Goal: Task Accomplishment & Management: Use online tool/utility

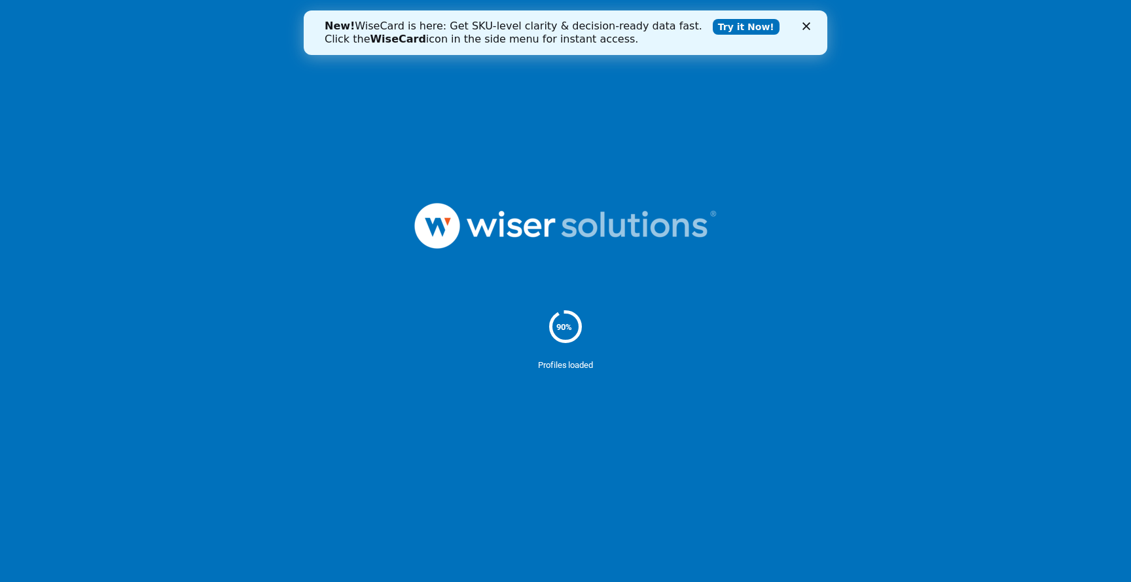
click at [804, 25] on icon "Fermer" at bounding box center [807, 26] width 8 height 8
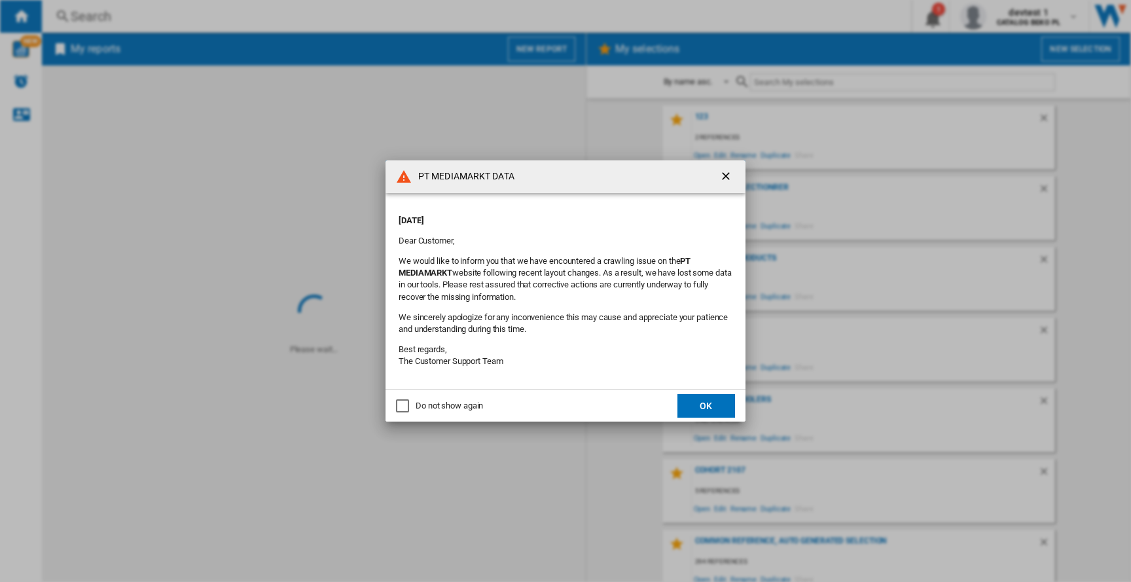
click at [728, 176] on ng-md-icon "getI18NText('BUTTONS.CLOSE_DIALOG')" at bounding box center [727, 178] width 16 height 16
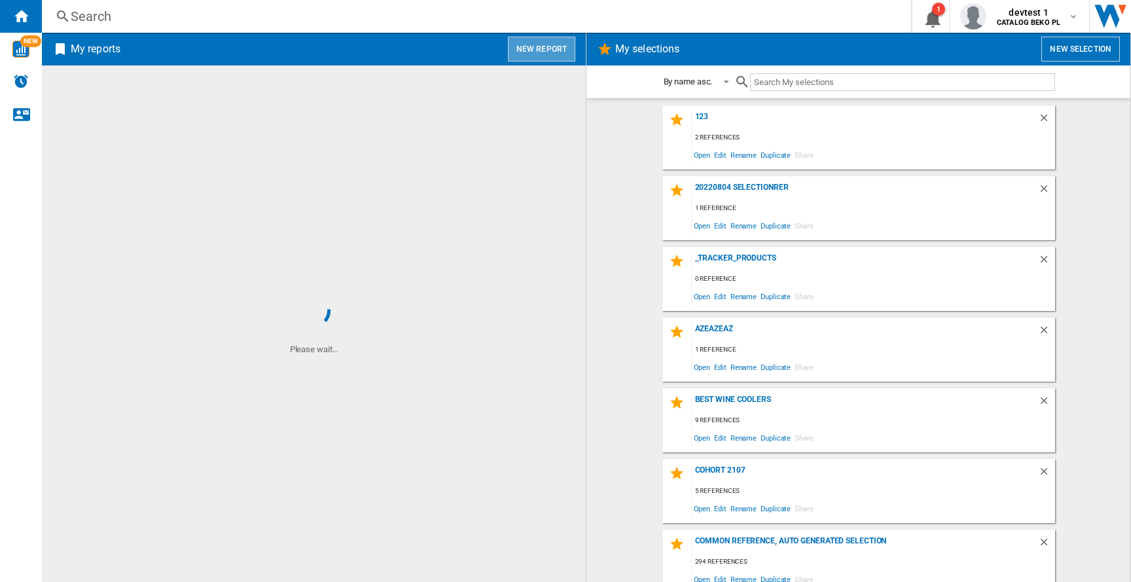
click at [551, 54] on button "New report" at bounding box center [541, 49] width 67 height 25
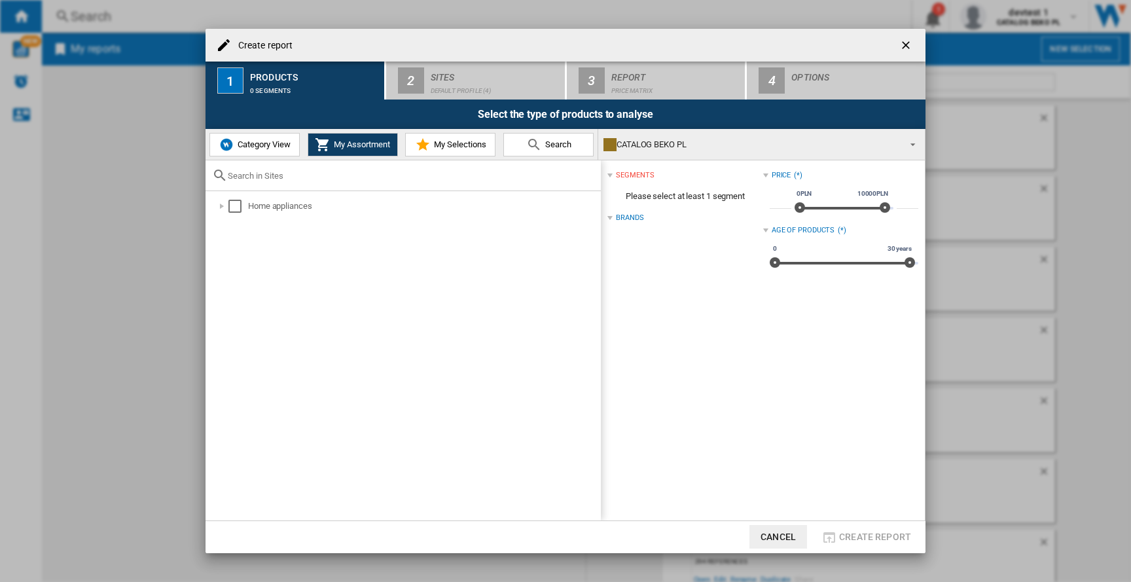
click at [253, 149] on span "Category View" at bounding box center [262, 144] width 56 height 10
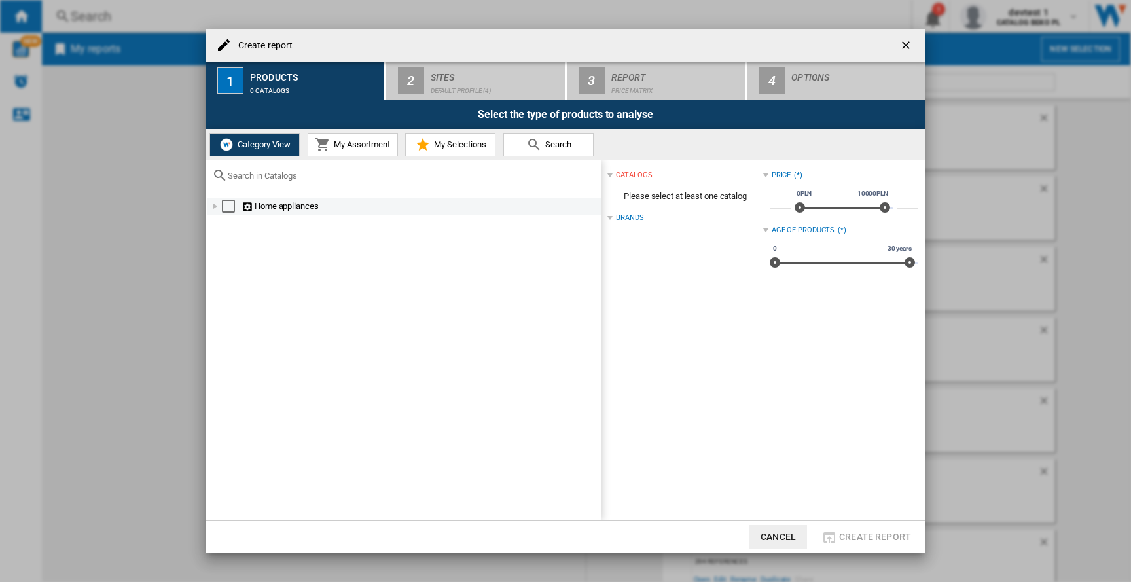
click at [209, 206] on div at bounding box center [215, 206] width 13 height 13
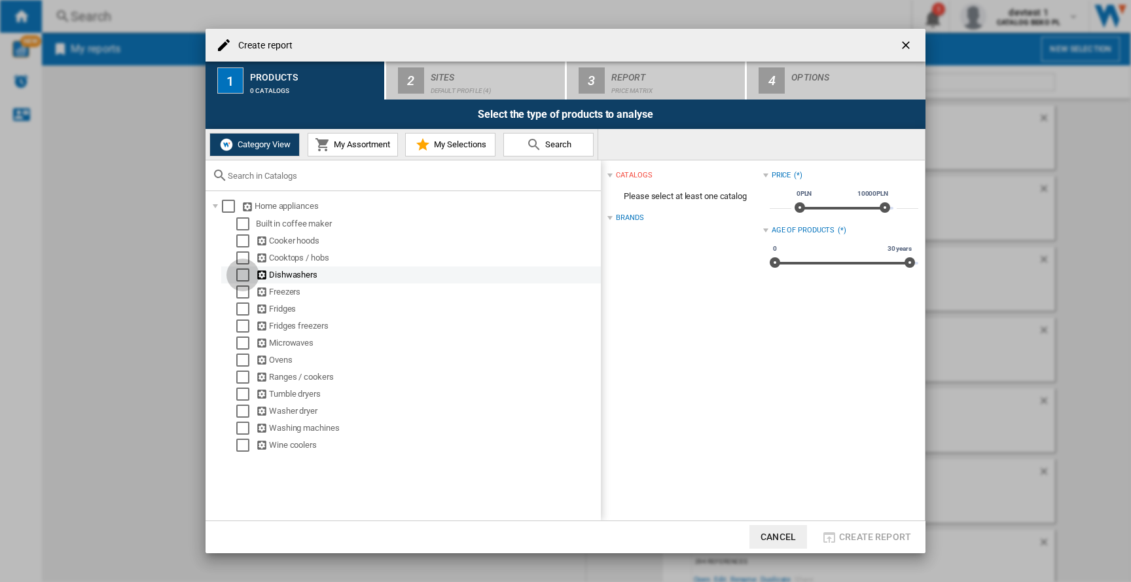
click at [241, 276] on div "Select" at bounding box center [242, 274] width 13 height 13
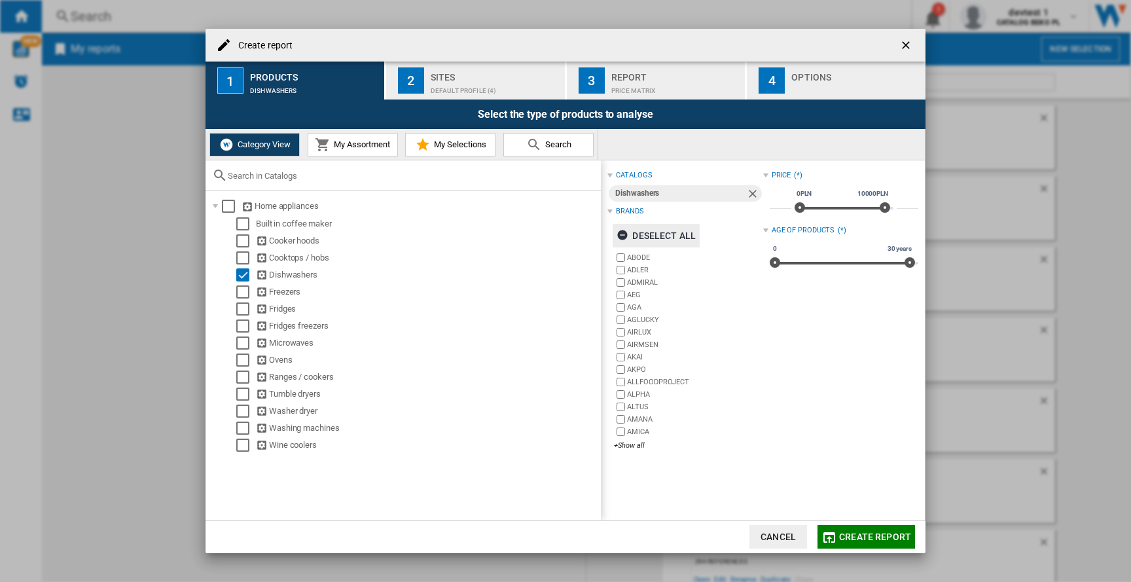
click at [663, 236] on div "Deselect all" at bounding box center [656, 236] width 79 height 24
click at [636, 442] on div "+Show all" at bounding box center [688, 446] width 149 height 10
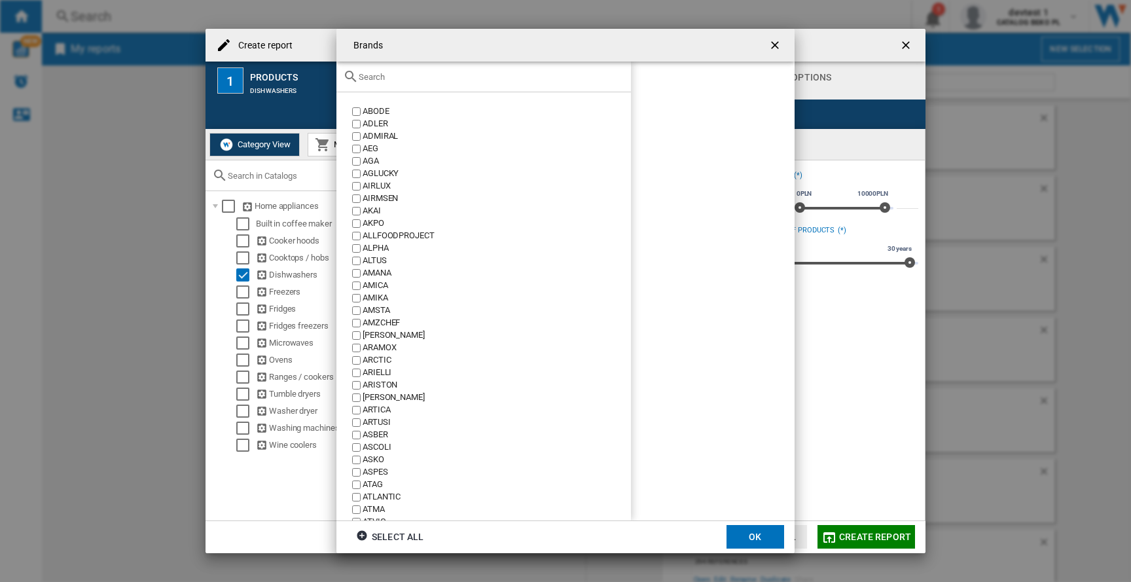
click at [460, 76] on input "text" at bounding box center [492, 77] width 266 height 10
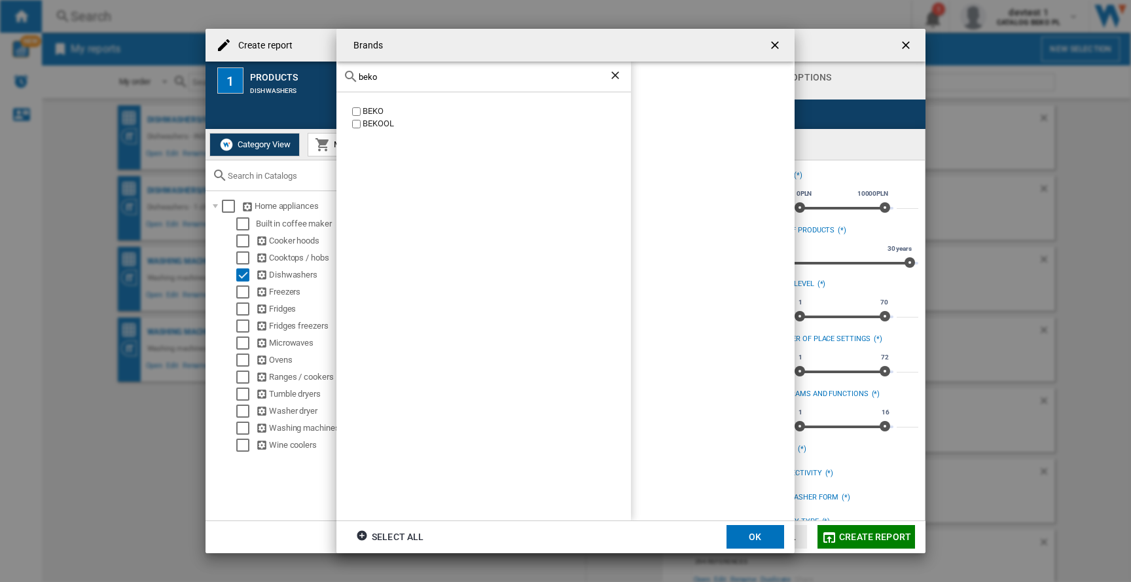
type input "beko"
click at [364, 111] on div "BEKO" at bounding box center [497, 111] width 268 height 12
click at [754, 531] on button "OK" at bounding box center [756, 537] width 58 height 24
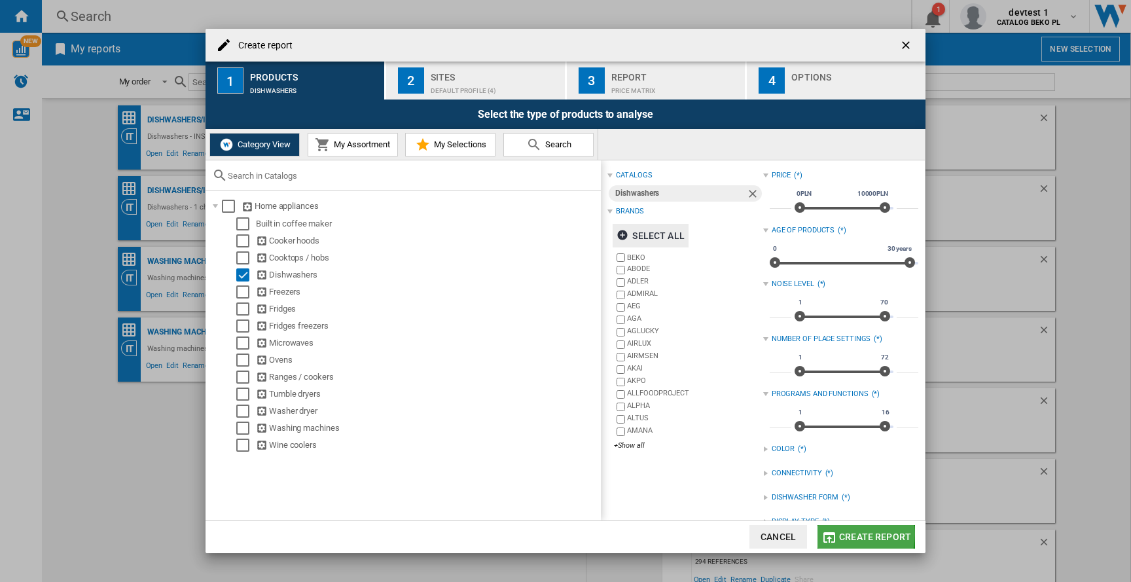
click at [846, 534] on span "Create report" at bounding box center [875, 537] width 72 height 10
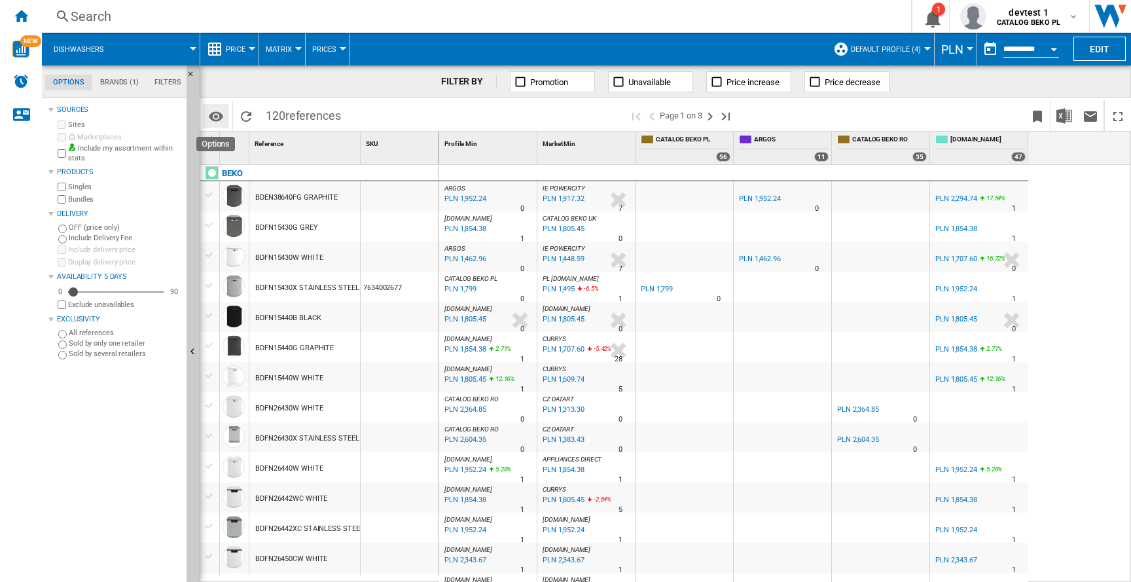
click at [217, 116] on md-icon "Options" at bounding box center [216, 117] width 16 height 16
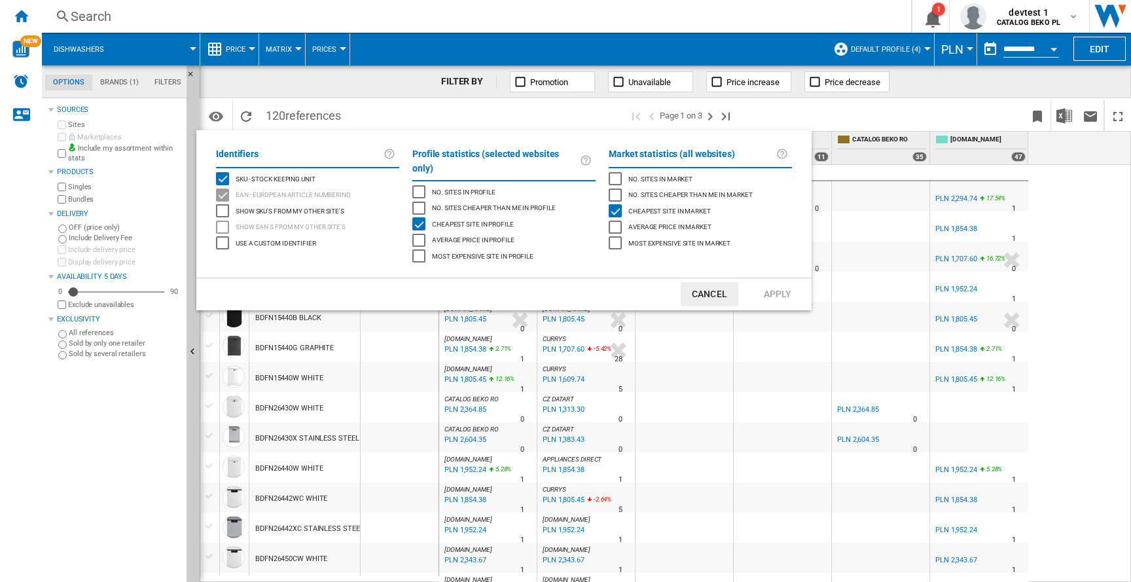
click at [249, 194] on span "EAN - European Article Numbering" at bounding box center [293, 193] width 115 height 9
click at [460, 219] on span "Cheapest site in profile" at bounding box center [473, 223] width 82 height 9
click at [640, 209] on span "Cheapest site in market" at bounding box center [669, 210] width 82 height 9
click at [784, 282] on button "Apply" at bounding box center [778, 294] width 58 height 24
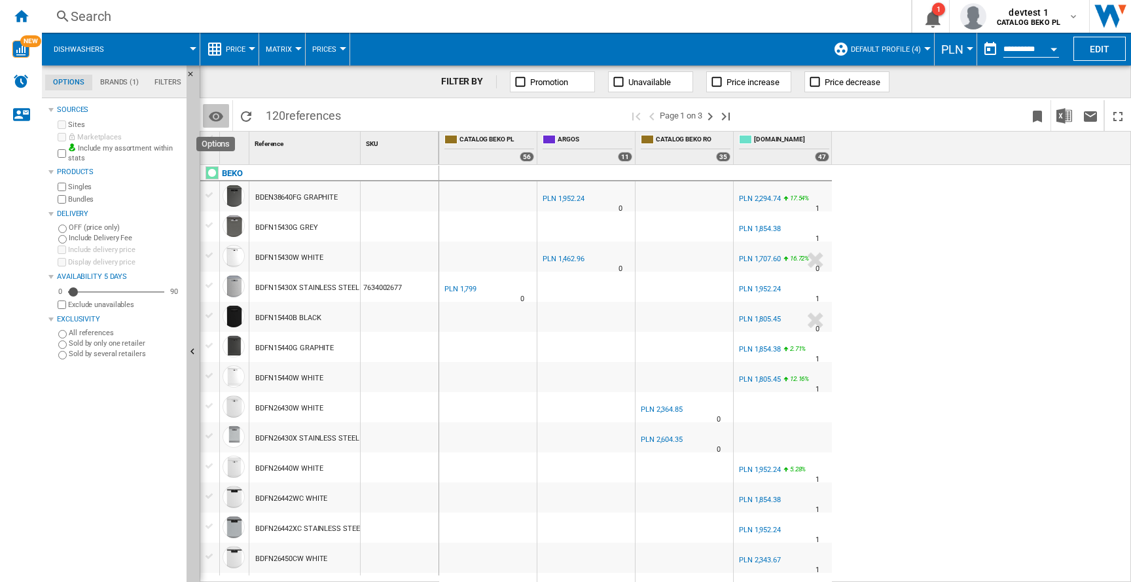
click at [215, 123] on md-icon "Options" at bounding box center [216, 117] width 16 height 16
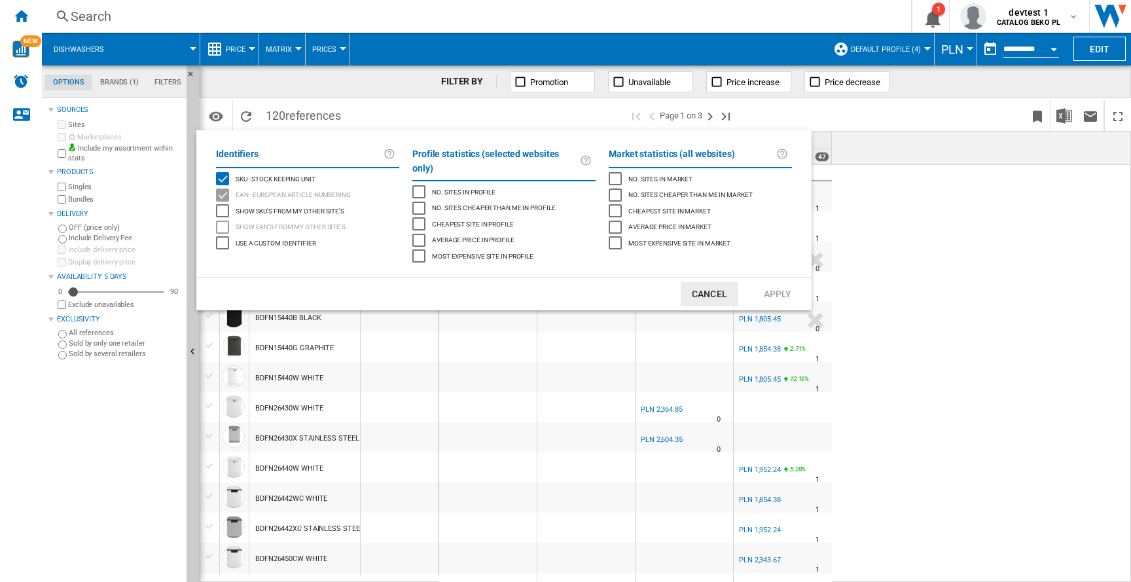
click at [315, 109] on md-backdrop at bounding box center [565, 291] width 1131 height 582
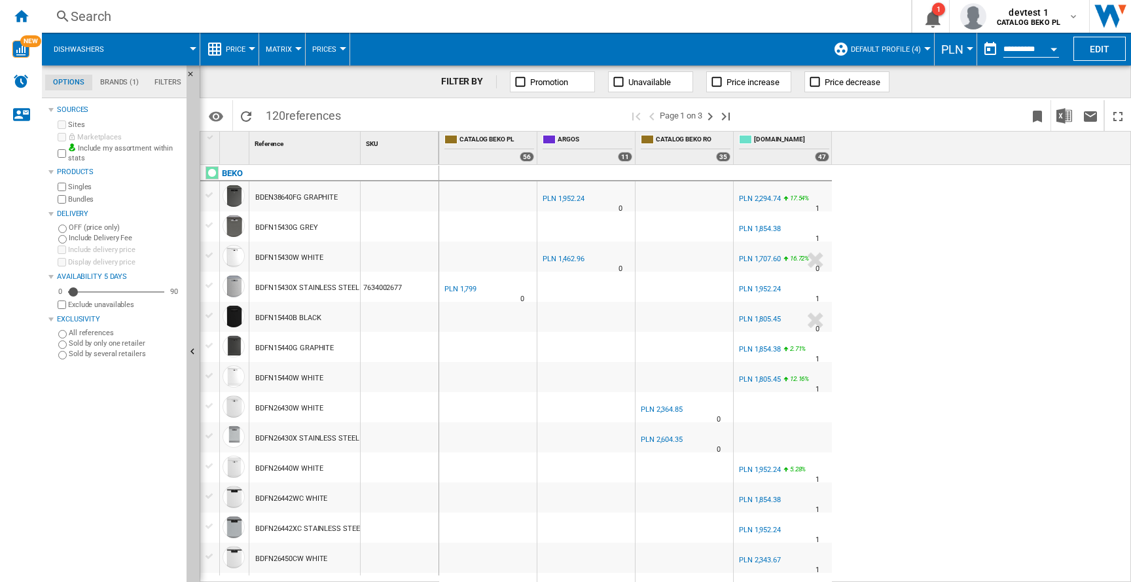
click at [225, 54] on div "Price" at bounding box center [229, 49] width 45 height 33
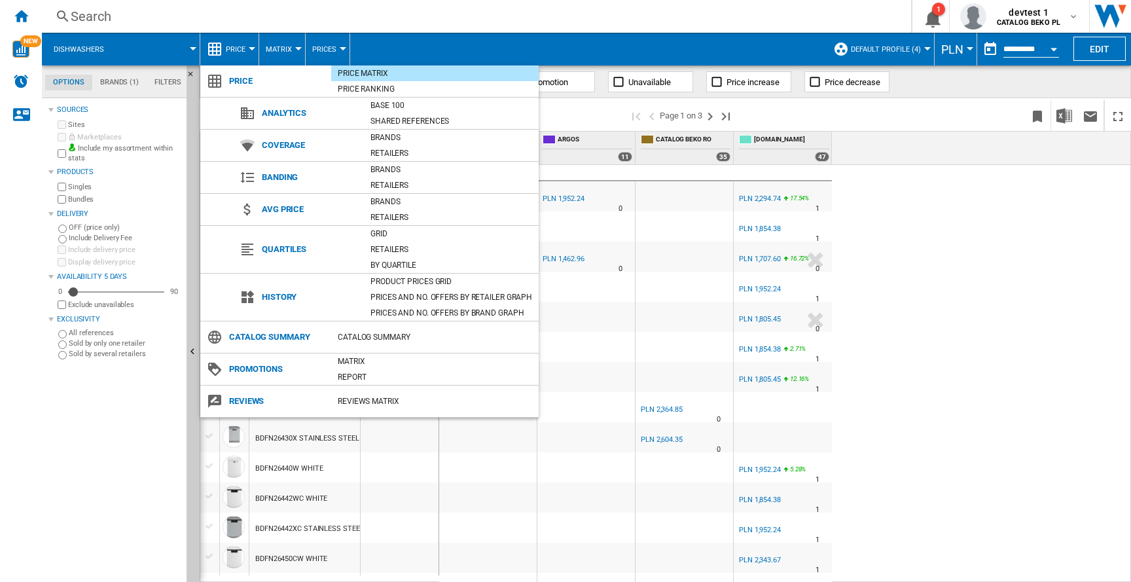
click at [393, 39] on md-backdrop at bounding box center [565, 291] width 1131 height 582
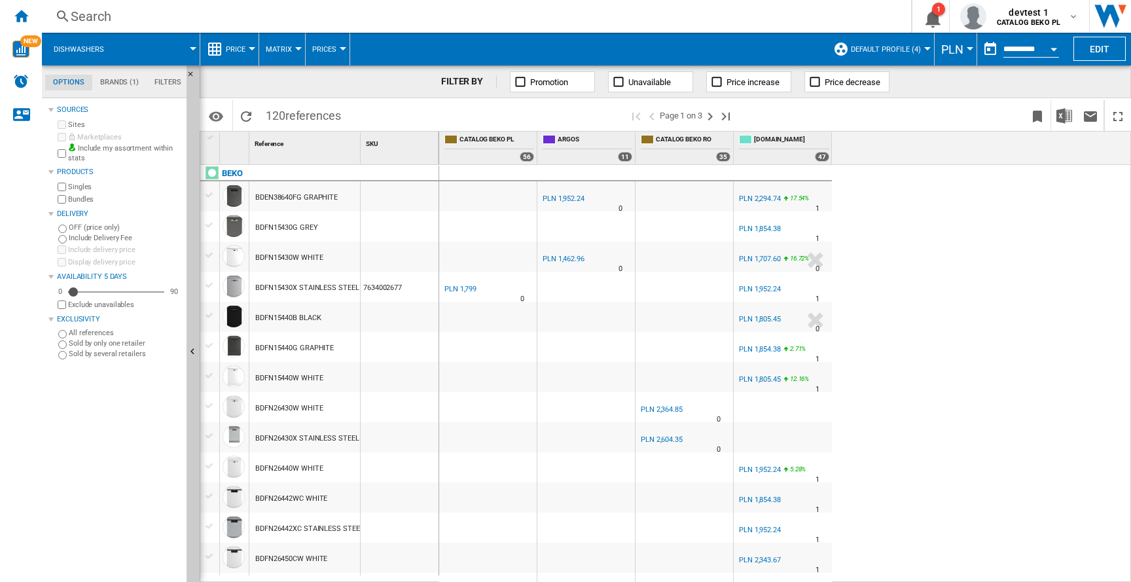
click at [321, 46] on span "Prices" at bounding box center [324, 49] width 24 height 9
click at [399, 38] on md-backdrop at bounding box center [565, 291] width 1131 height 582
click at [106, 77] on md-tab-item "Brands (1)" at bounding box center [119, 83] width 54 height 16
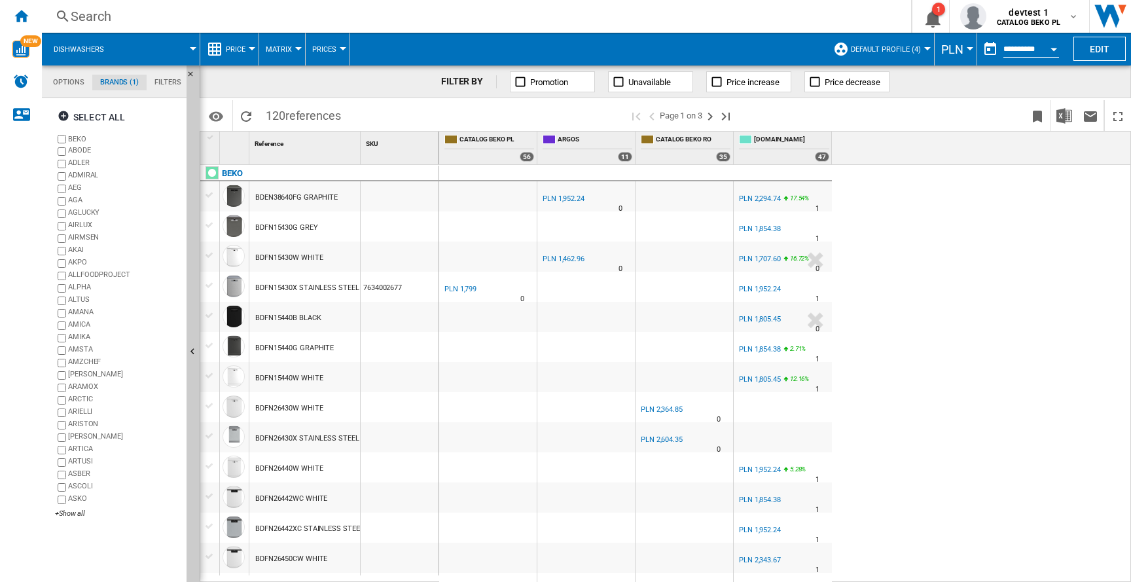
click at [160, 81] on md-tab-item "Filters" at bounding box center [168, 83] width 43 height 16
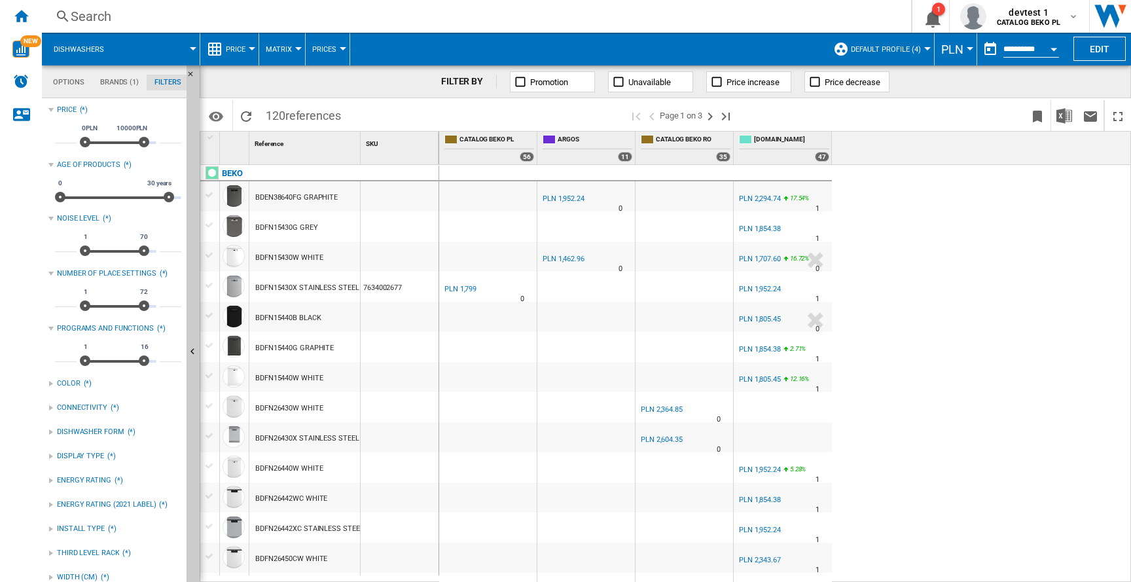
click at [56, 89] on md-tab-item "Options" at bounding box center [68, 83] width 47 height 16
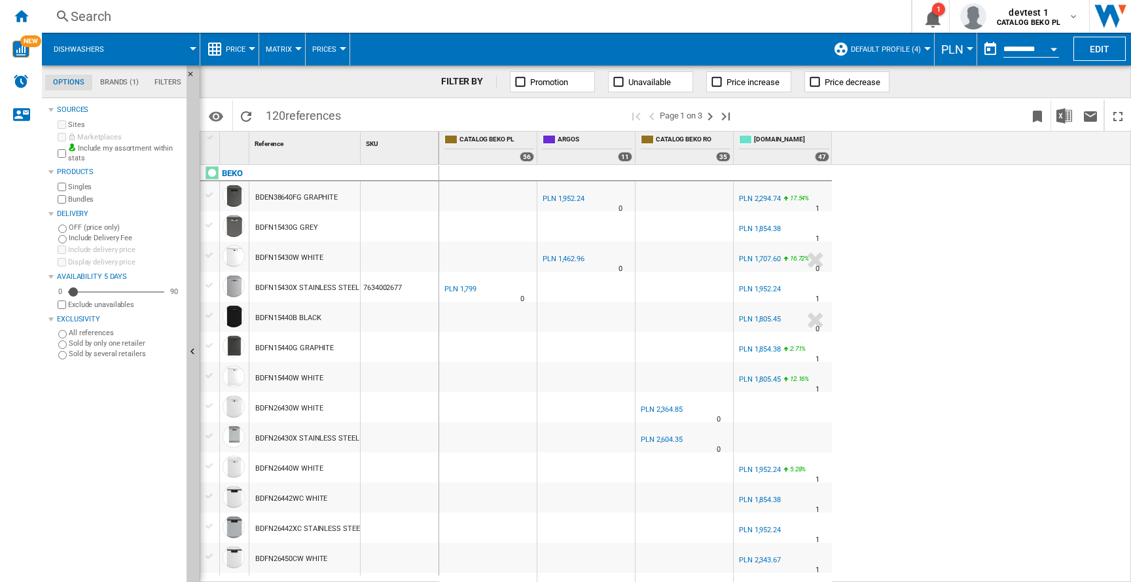
click at [88, 50] on span "Dishwashers" at bounding box center [79, 49] width 50 height 9
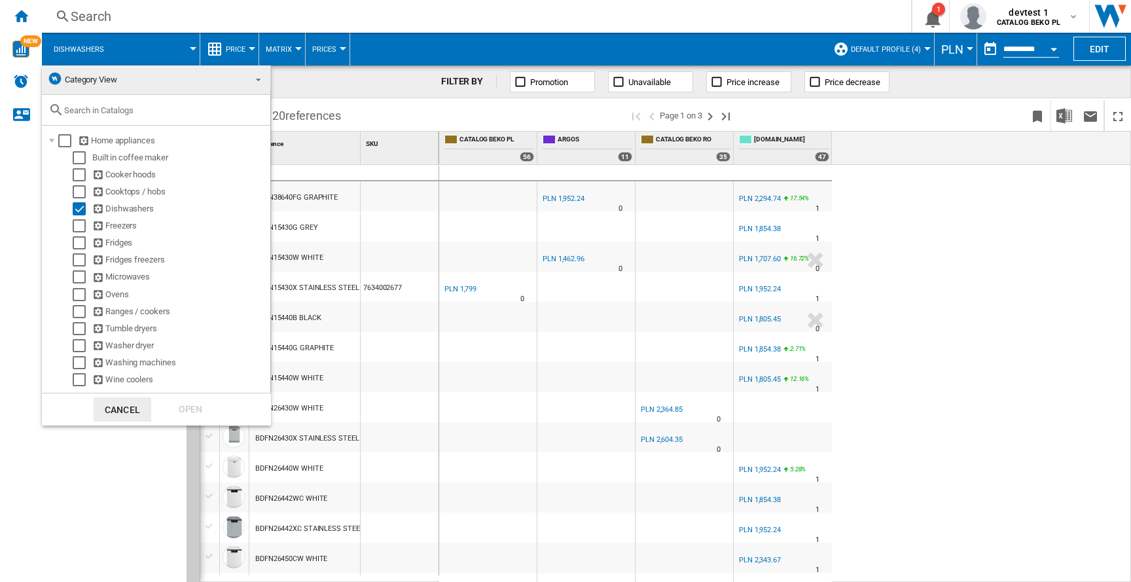
click at [96, 79] on span "Category View" at bounding box center [91, 80] width 52 height 10
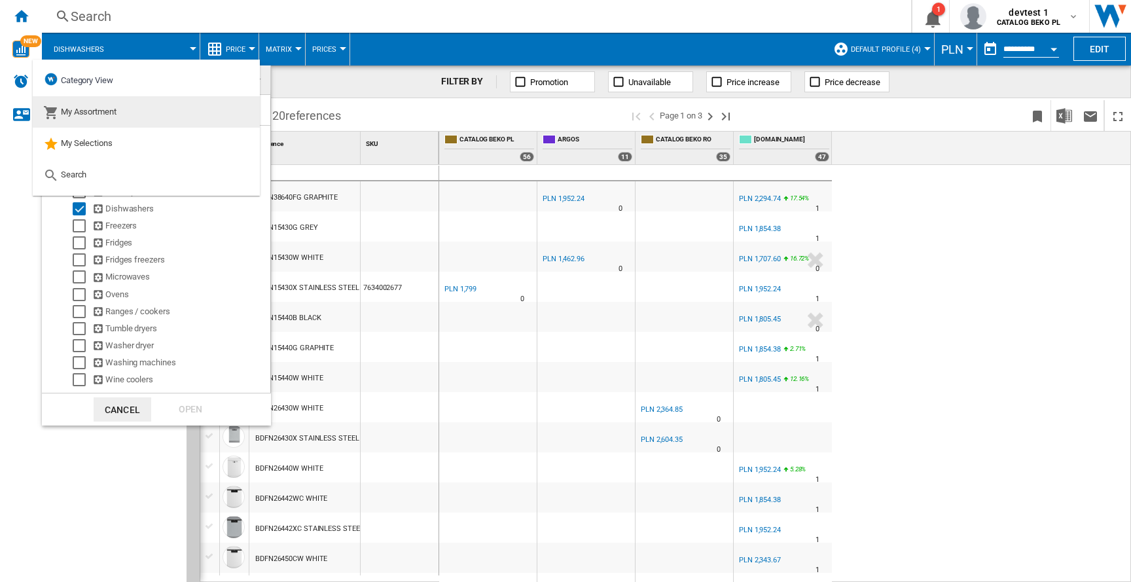
click at [109, 114] on span "My Assortment" at bounding box center [89, 112] width 56 height 10
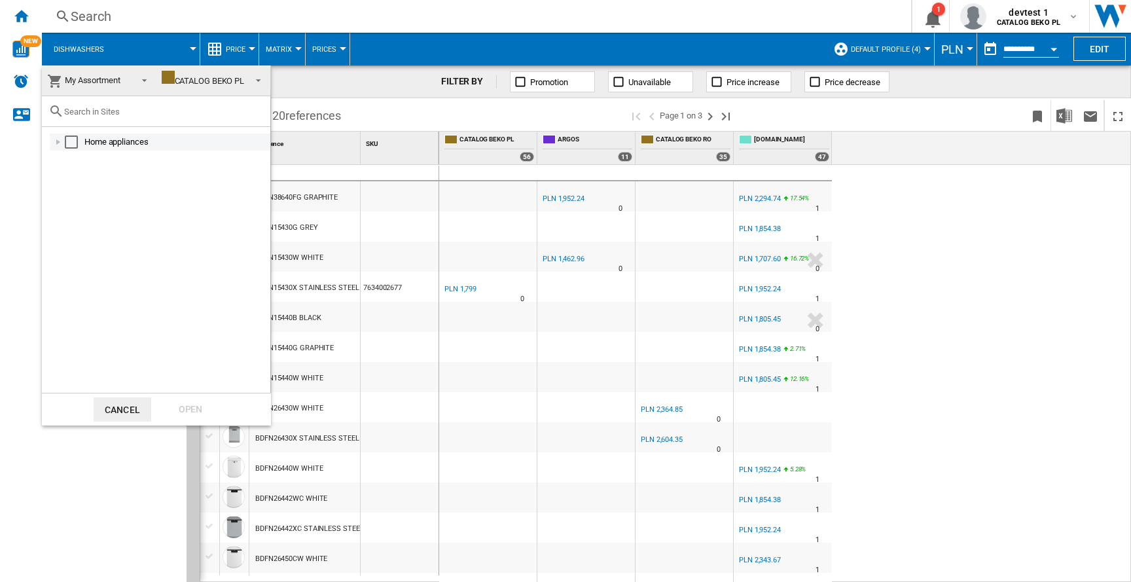
click at [60, 141] on div at bounding box center [58, 141] width 13 height 13
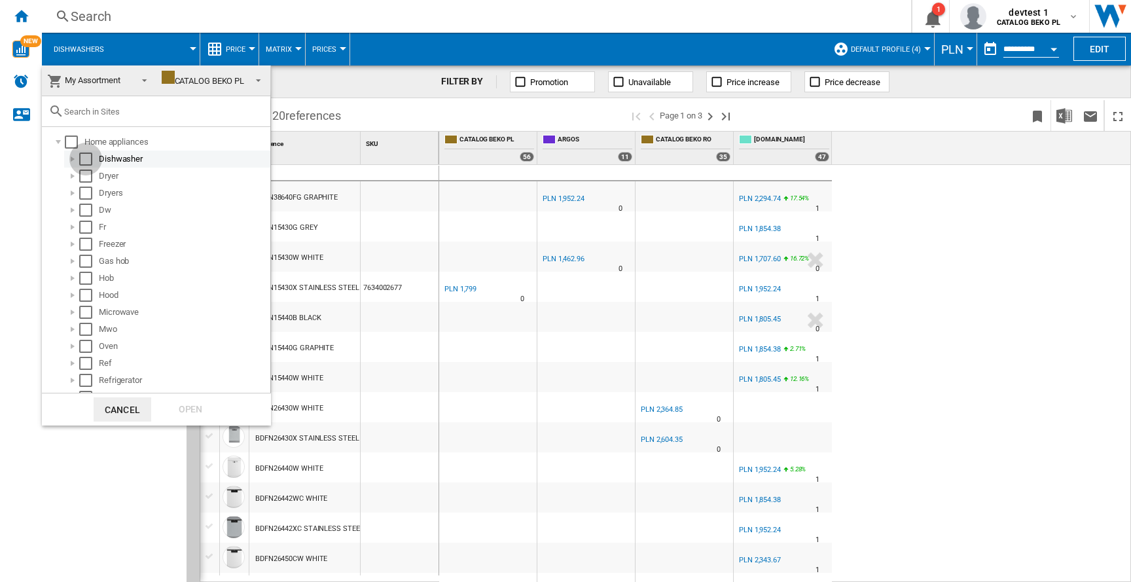
click at [82, 164] on div "Select" at bounding box center [85, 159] width 13 height 13
click at [181, 403] on div "Open" at bounding box center [191, 409] width 58 height 24
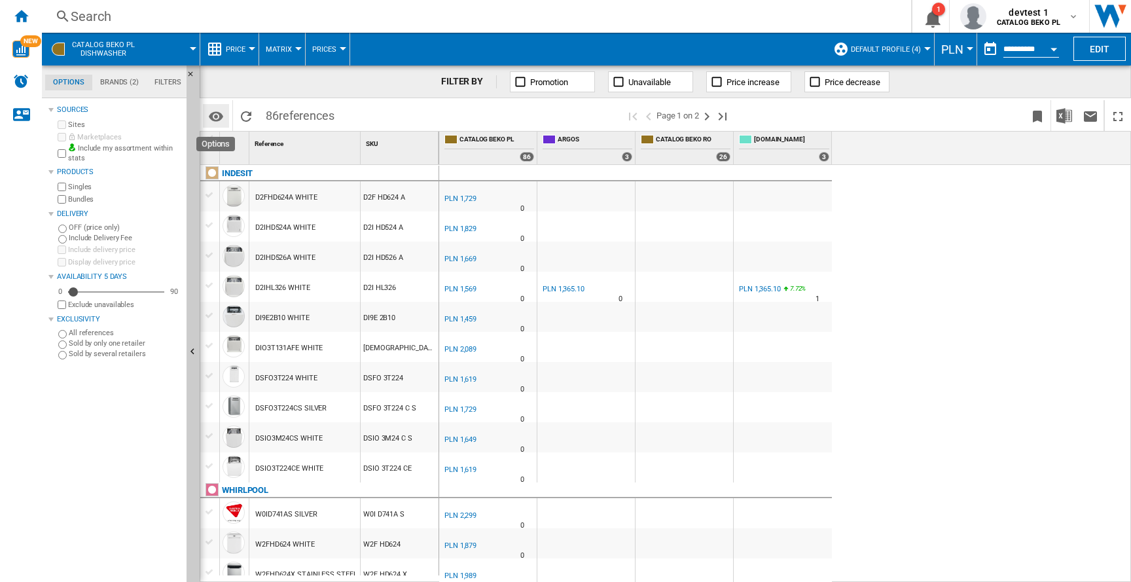
click at [221, 127] on button "Options" at bounding box center [216, 116] width 26 height 24
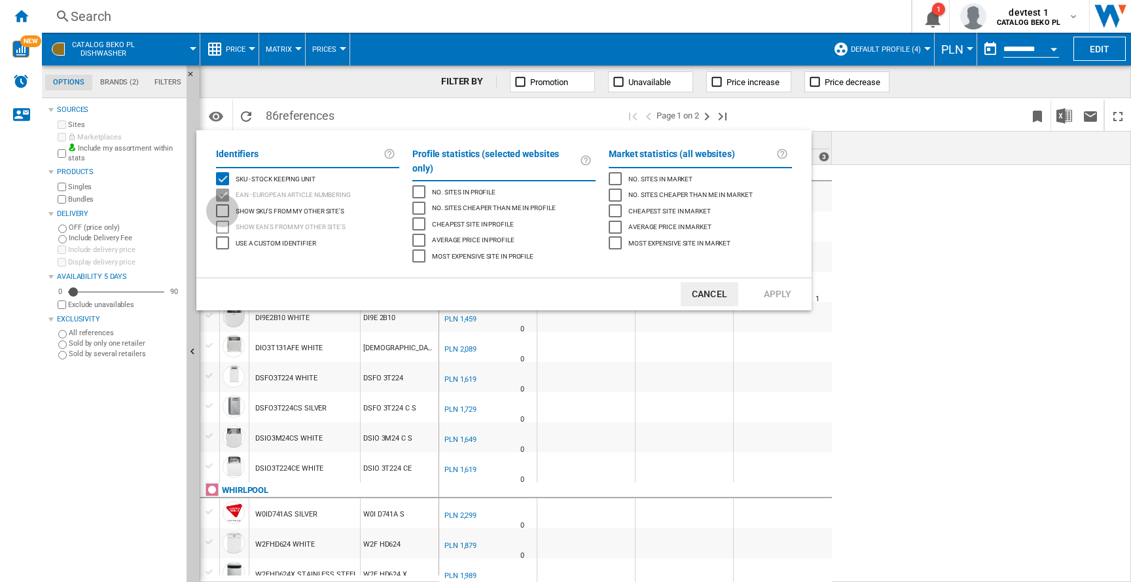
click at [223, 204] on div "Show SKU'S from my other site's" at bounding box center [222, 210] width 13 height 13
click at [223, 206] on div "Show SKU'S from my other site's" at bounding box center [222, 210] width 13 height 13
click at [717, 282] on button "Cancel" at bounding box center [710, 294] width 58 height 24
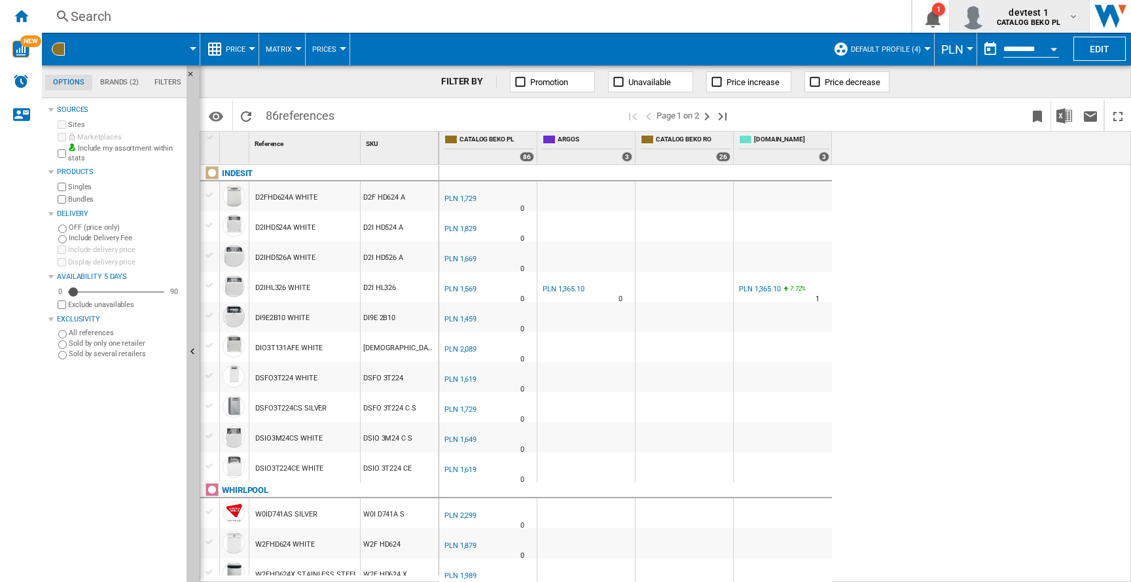
click at [1028, 10] on span "devtest 1" at bounding box center [1028, 12] width 63 height 13
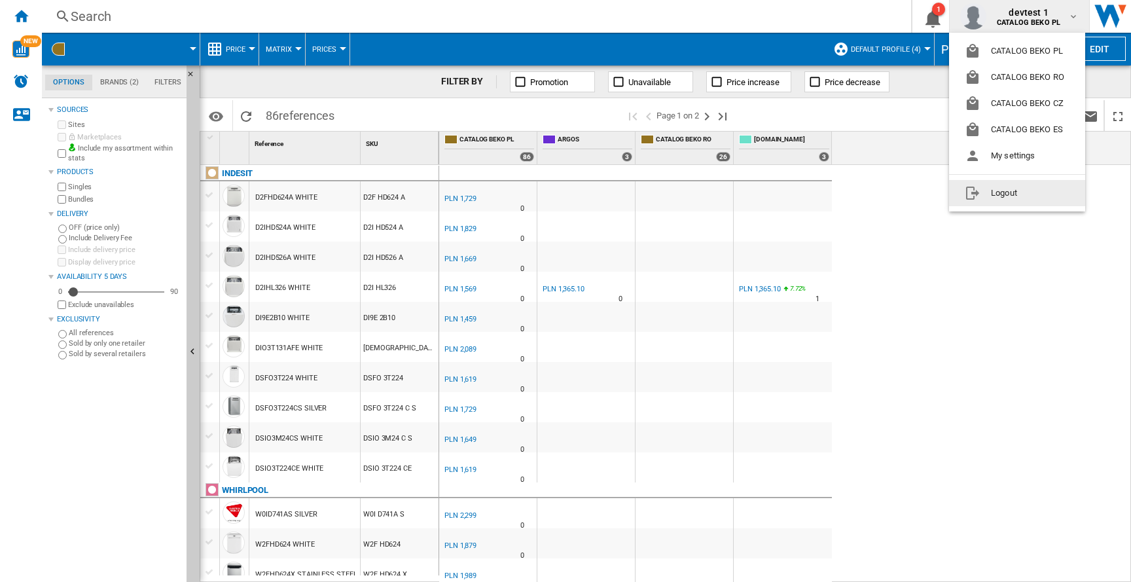
click at [900, 162] on md-backdrop at bounding box center [565, 291] width 1131 height 582
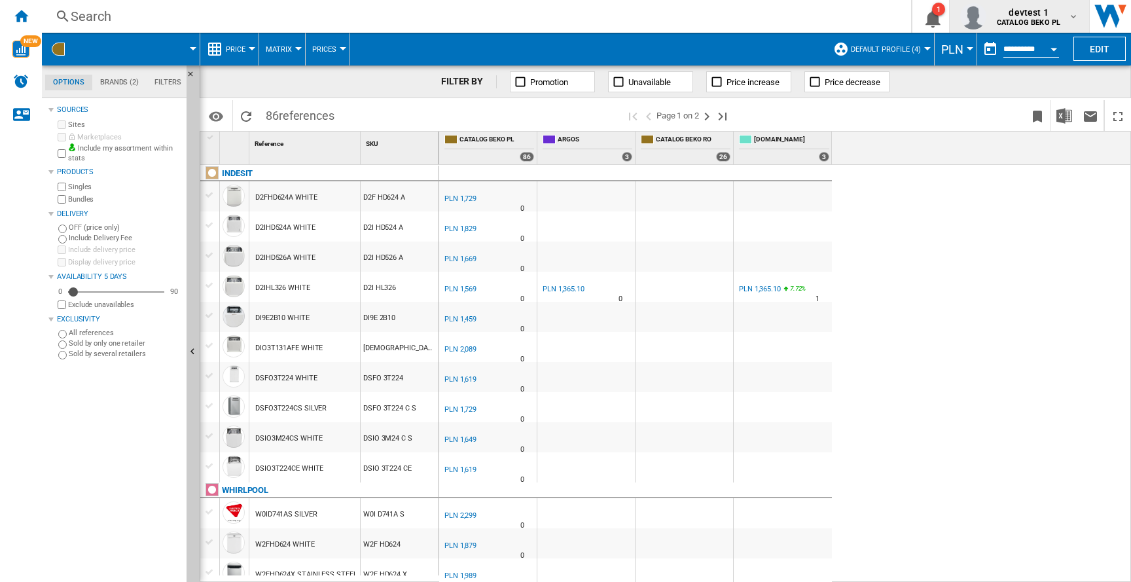
click at [1031, 25] on b "CATALOG BEKO PL" at bounding box center [1028, 22] width 63 height 9
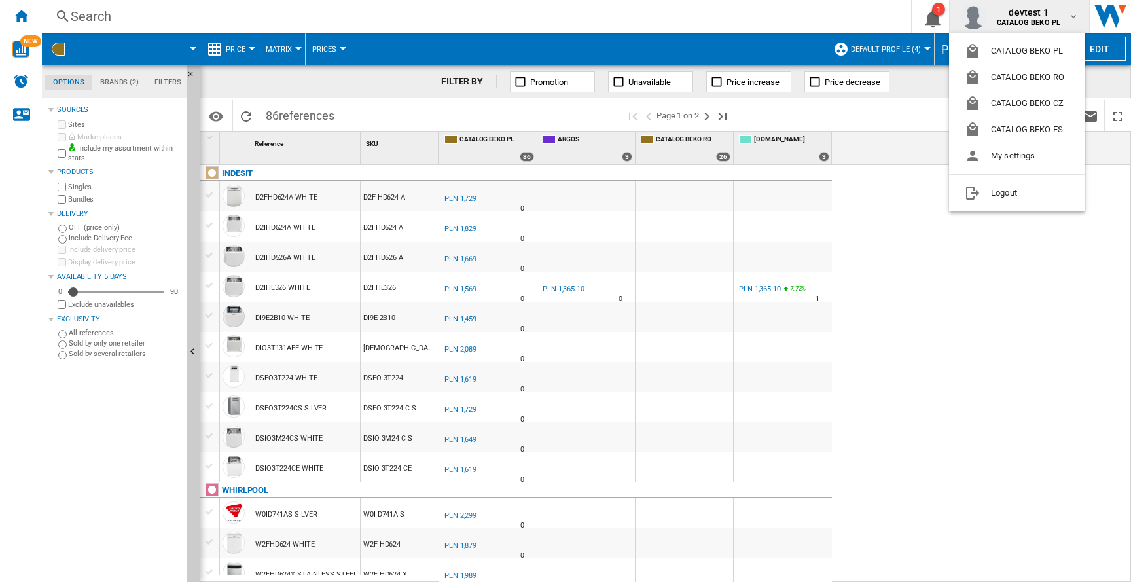
click at [926, 134] on md-backdrop at bounding box center [565, 291] width 1131 height 582
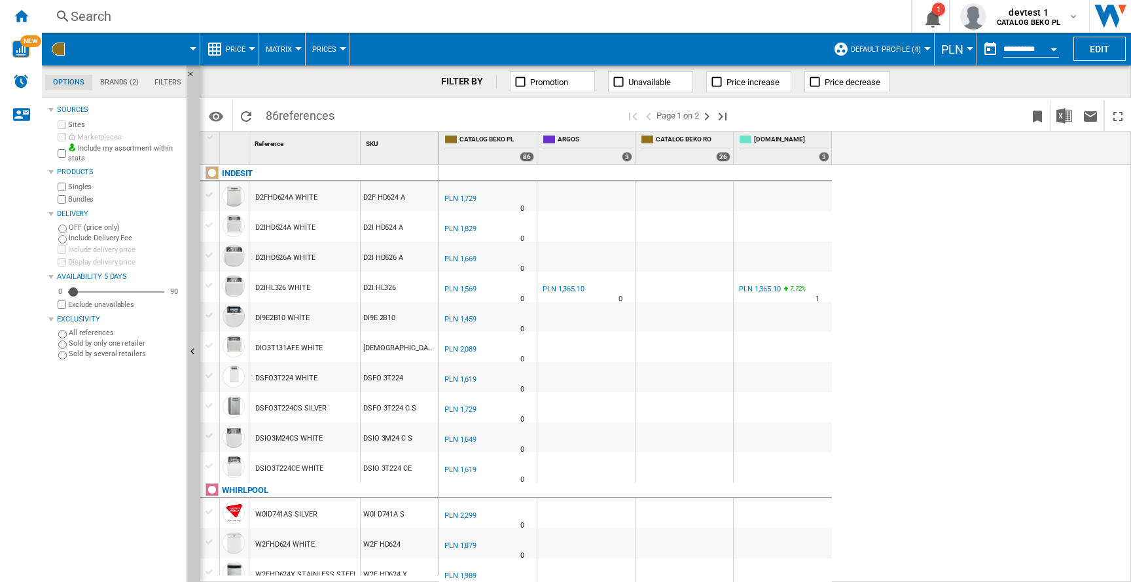
click at [378, 197] on div "D2F HD624 A" at bounding box center [400, 196] width 78 height 30
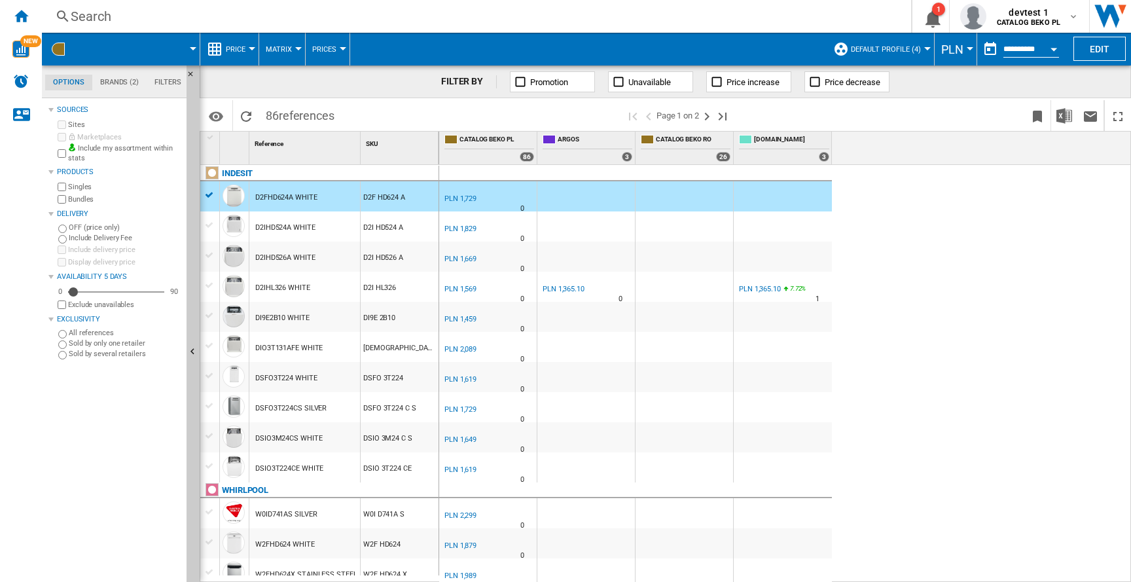
click at [378, 197] on div "D2F HD624 A" at bounding box center [400, 196] width 78 height 30
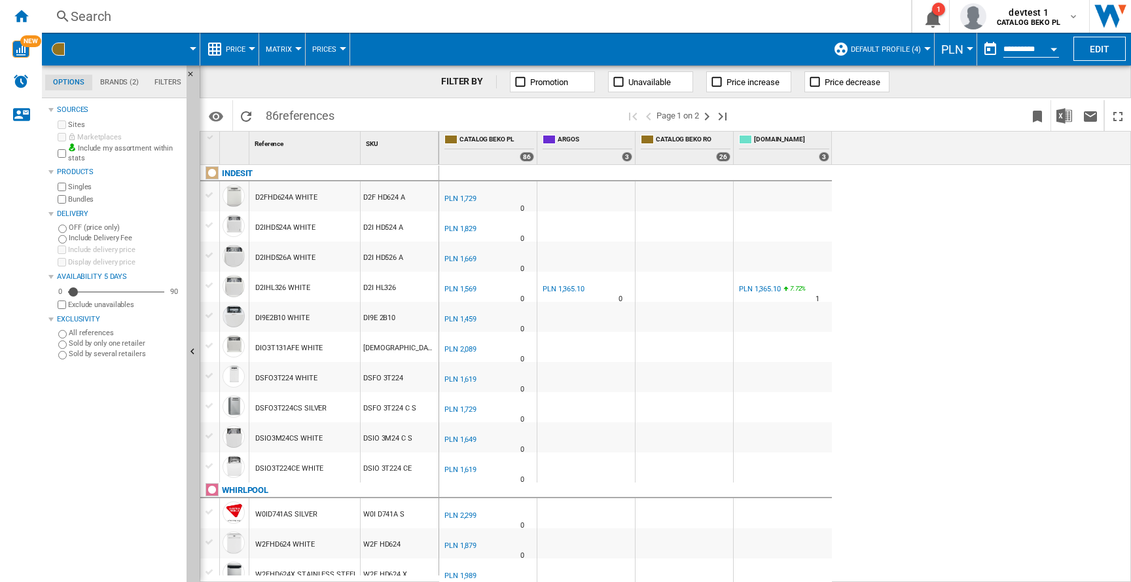
click at [378, 197] on div "D2F HD624 A" at bounding box center [400, 196] width 78 height 30
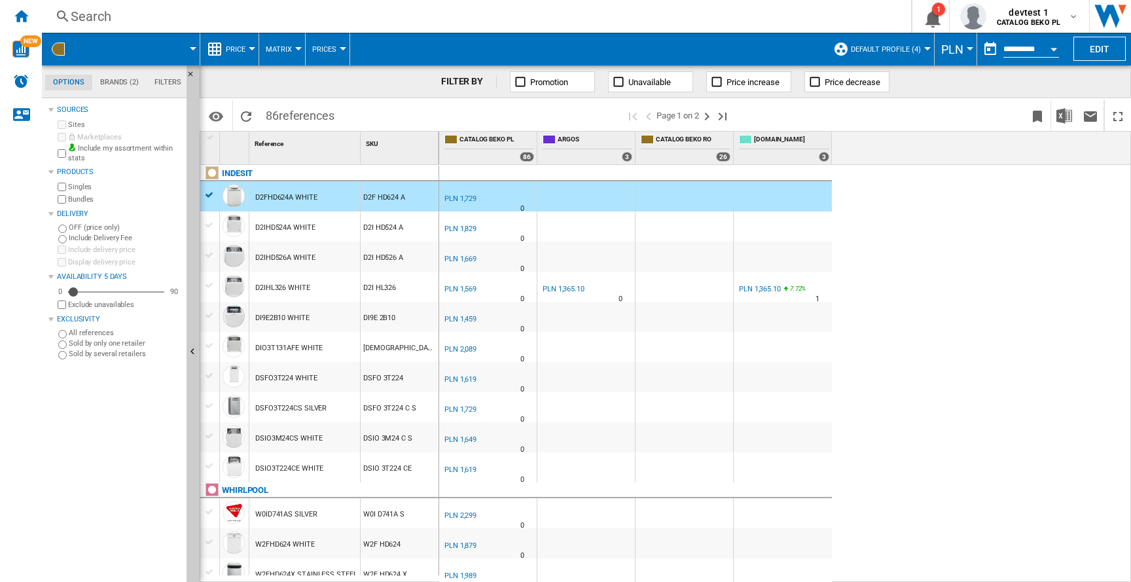
click at [378, 197] on div "D2F HD624 A" at bounding box center [400, 196] width 78 height 30
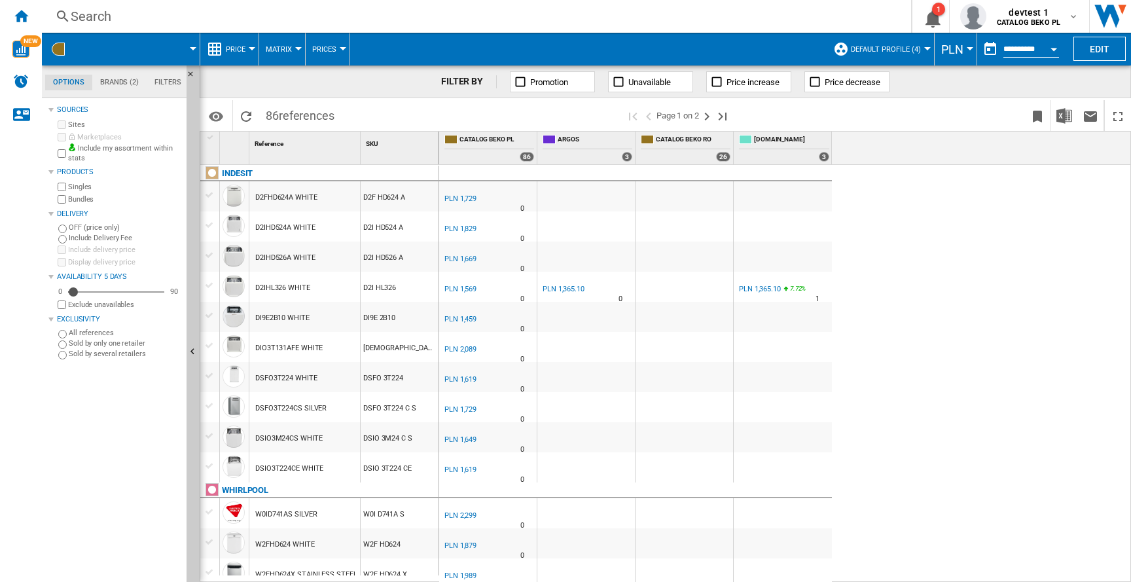
scroll to position [1, 0]
click at [213, 114] on md-icon "Options" at bounding box center [216, 117] width 16 height 16
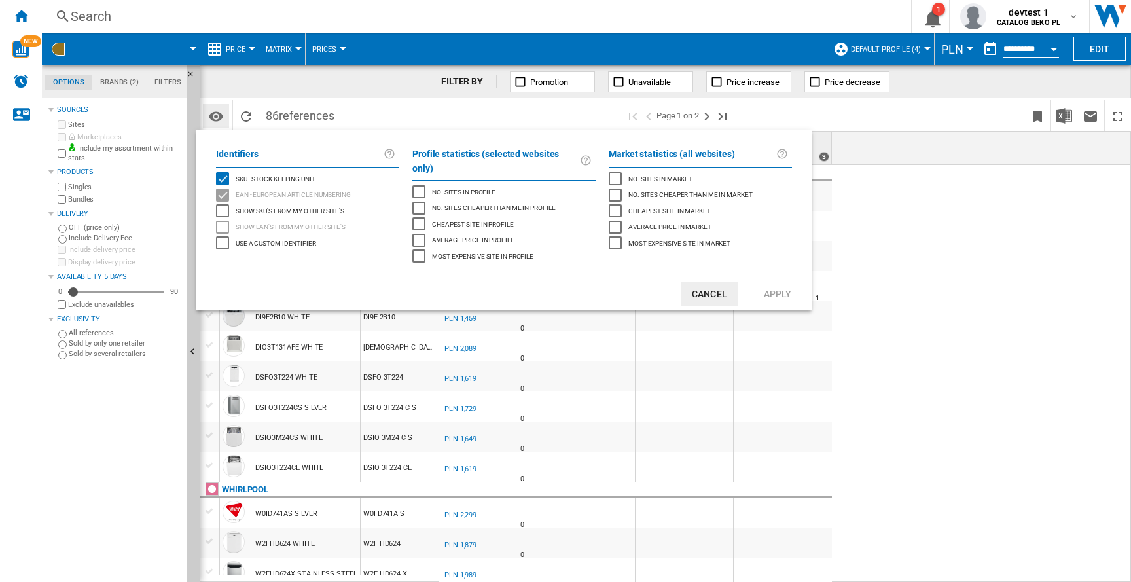
click at [213, 114] on md-backdrop at bounding box center [565, 291] width 1131 height 582
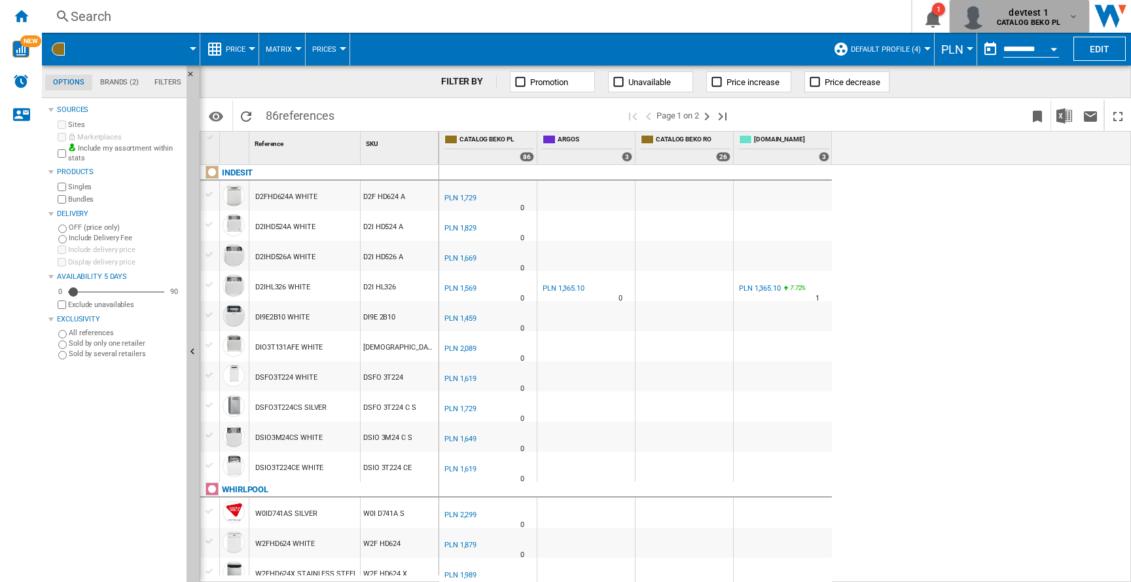
click at [1032, 20] on b "CATALOG BEKO PL" at bounding box center [1028, 22] width 63 height 9
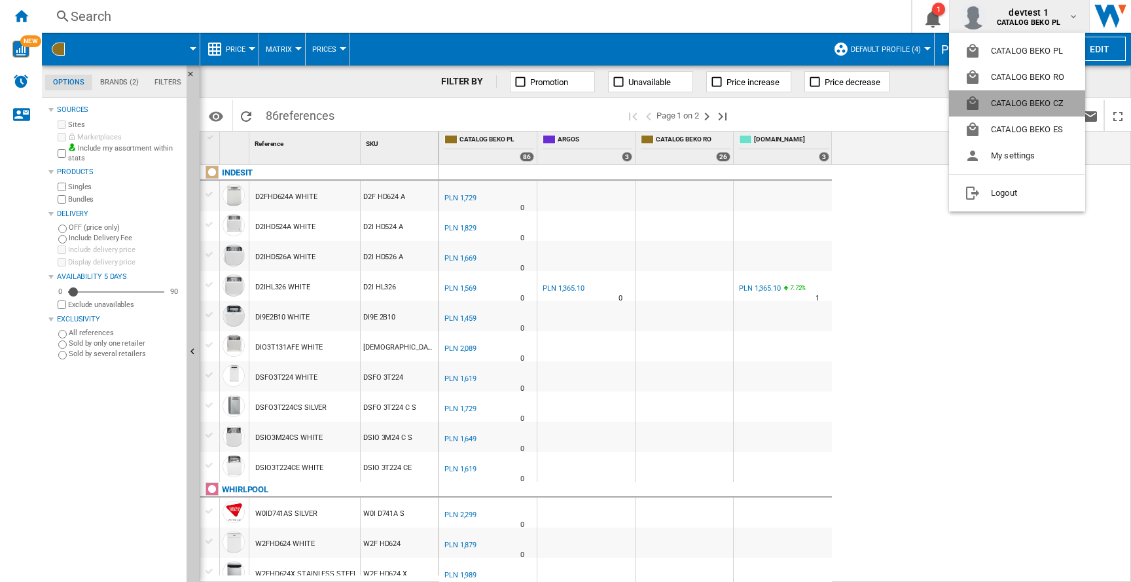
click at [1015, 108] on button "CATALOG BEKO CZ" at bounding box center [1017, 103] width 136 height 26
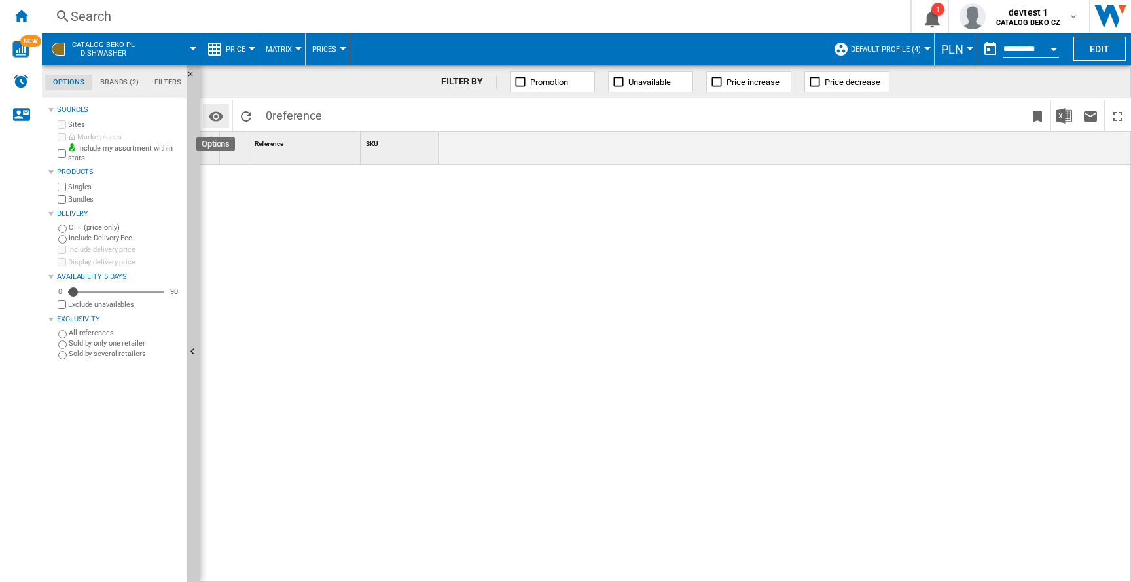
click at [223, 122] on md-icon "Options" at bounding box center [216, 117] width 16 height 16
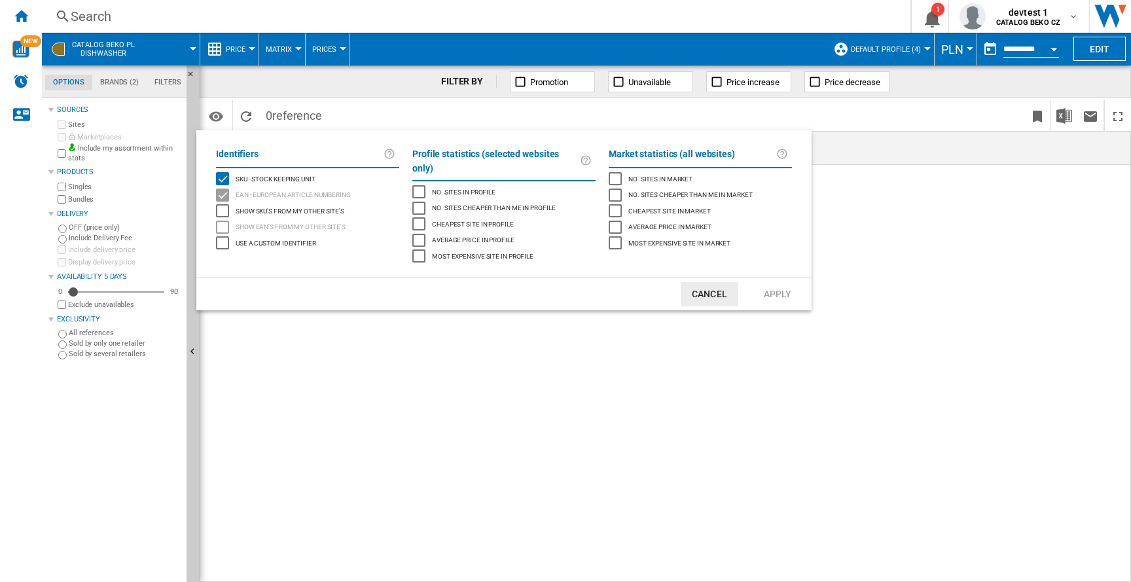
click at [221, 122] on md-backdrop at bounding box center [565, 291] width 1131 height 582
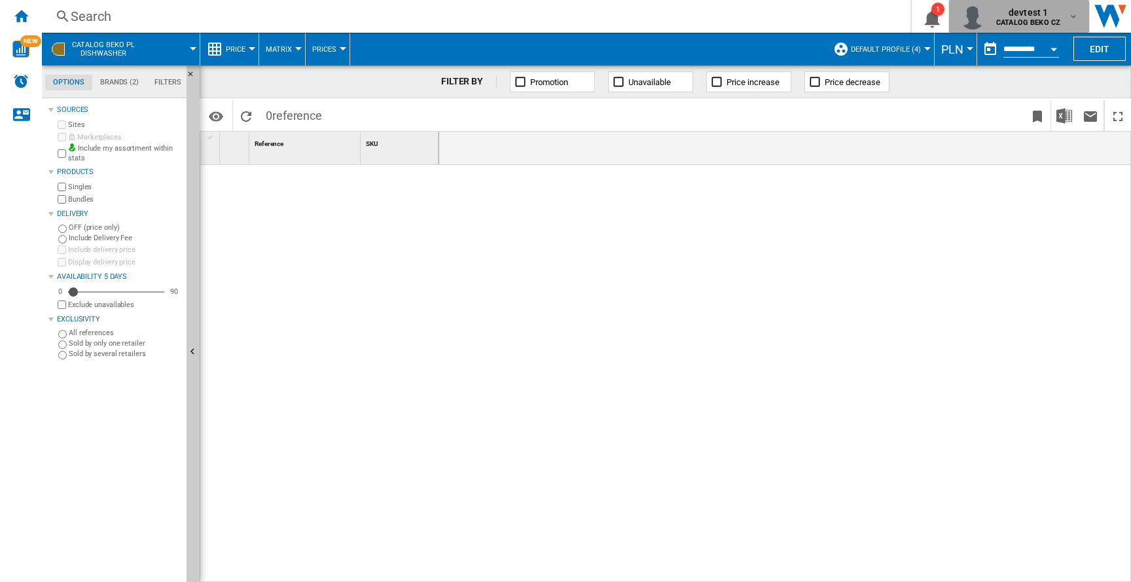
click at [1036, 4] on div "devtest 1 CATALOG BEKO CZ" at bounding box center [1019, 16] width 119 height 26
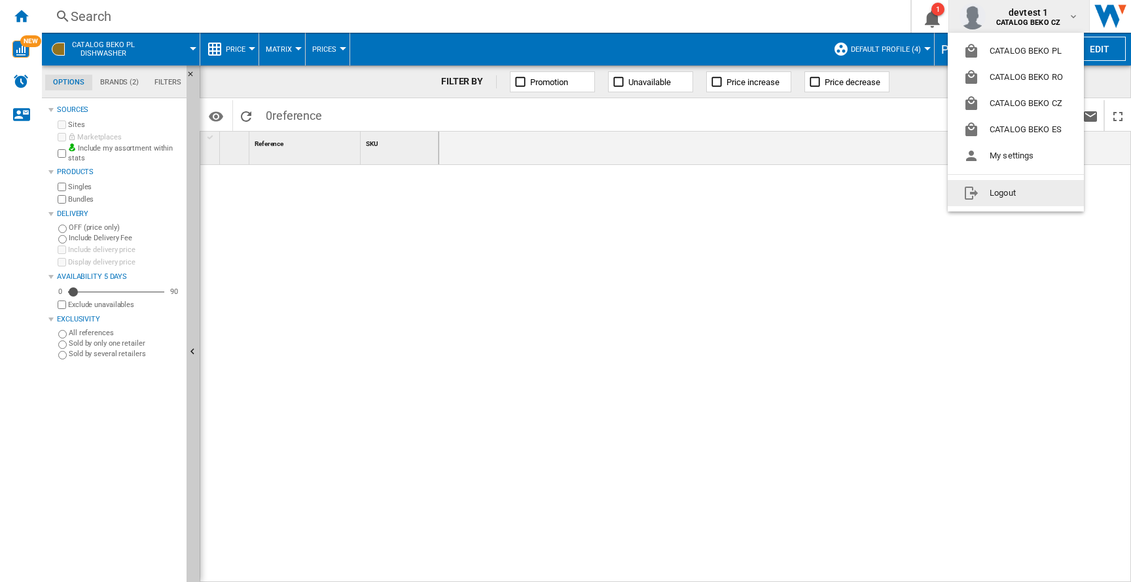
click at [983, 187] on button "Logout" at bounding box center [1016, 193] width 136 height 26
